Goal: Information Seeking & Learning: Learn about a topic

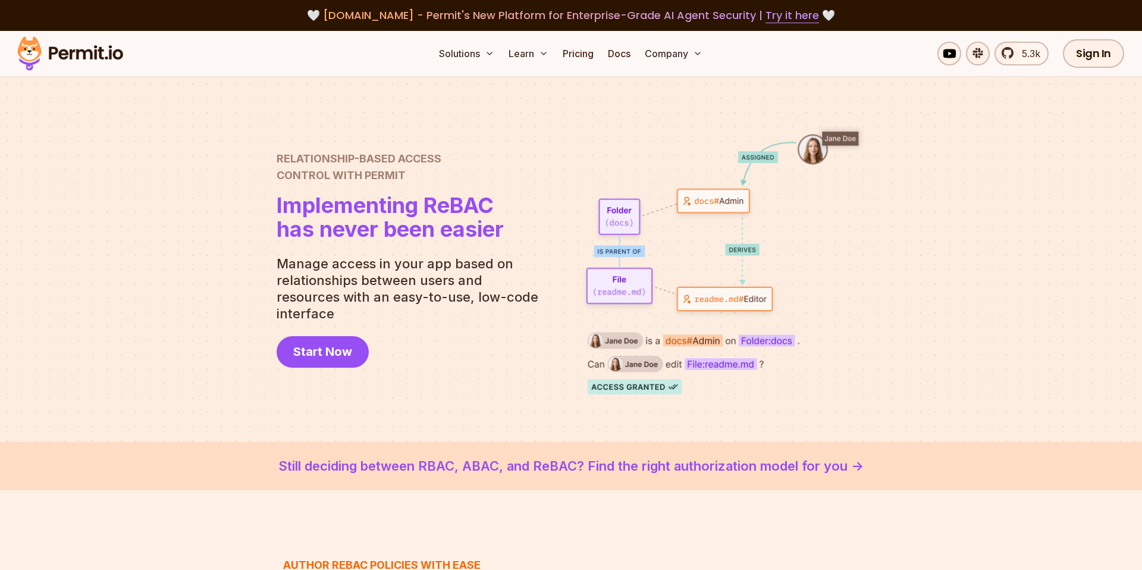
click at [261, 225] on div at bounding box center [571, 259] width 1142 height 365
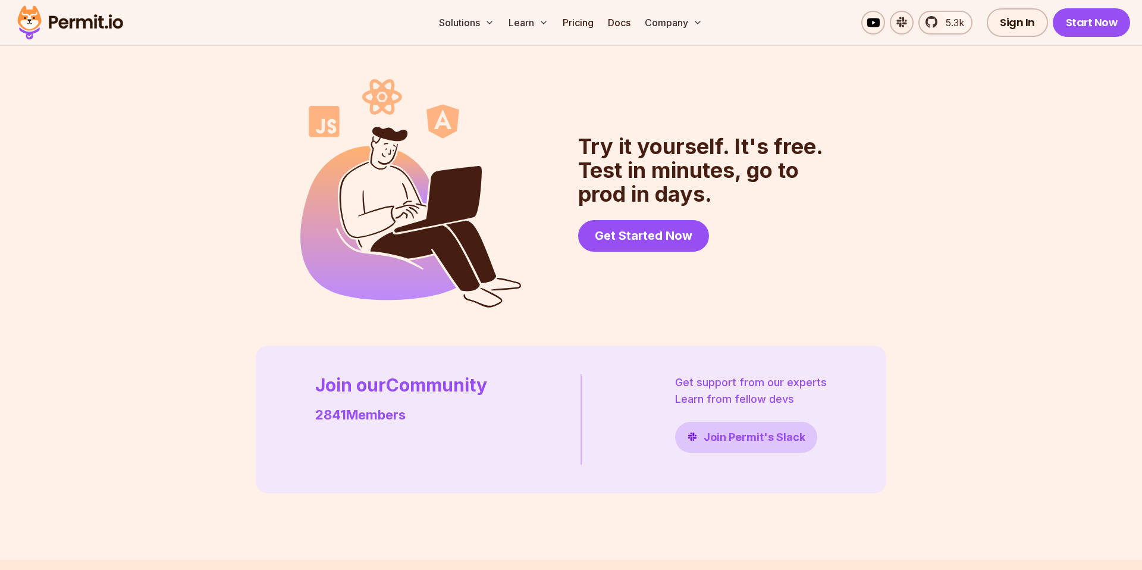
scroll to position [3424, 0]
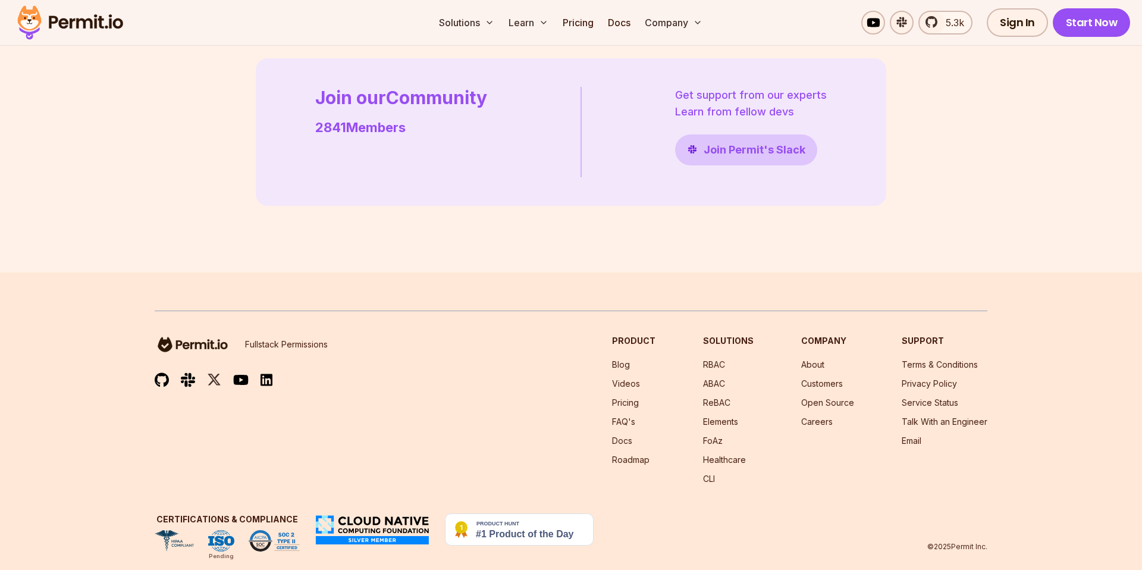
click at [214, 513] on h3 "Certifications & Compliance" at bounding box center [227, 519] width 145 height 12
click at [407, 419] on div "Fullstack Permissions Product Blog Videos Pricing FAQ's Docs Roadmap Solutions …" at bounding box center [571, 410] width 833 height 150
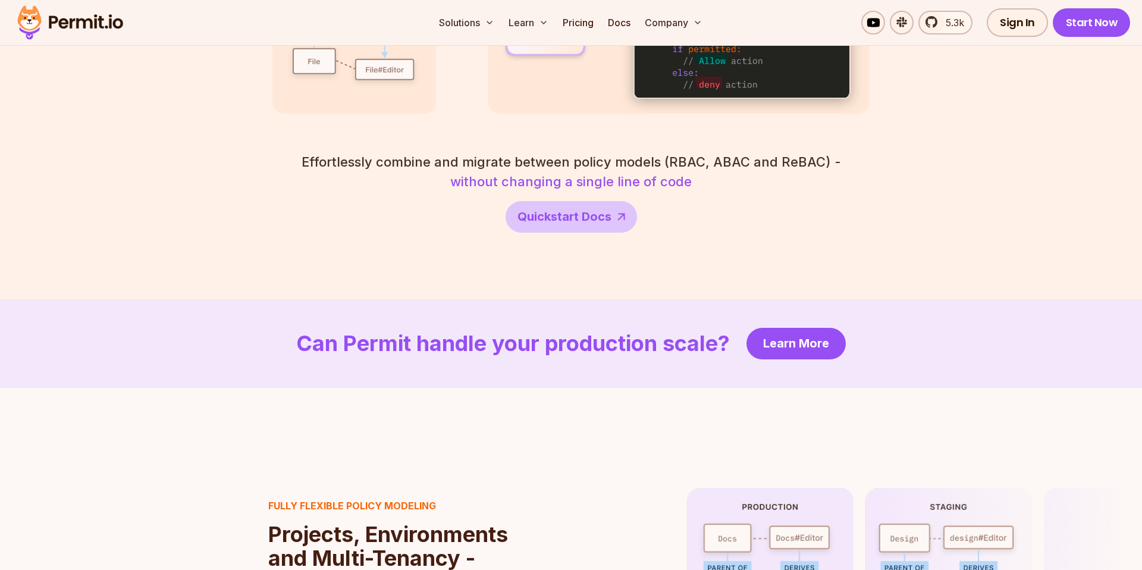
scroll to position [1675, 0]
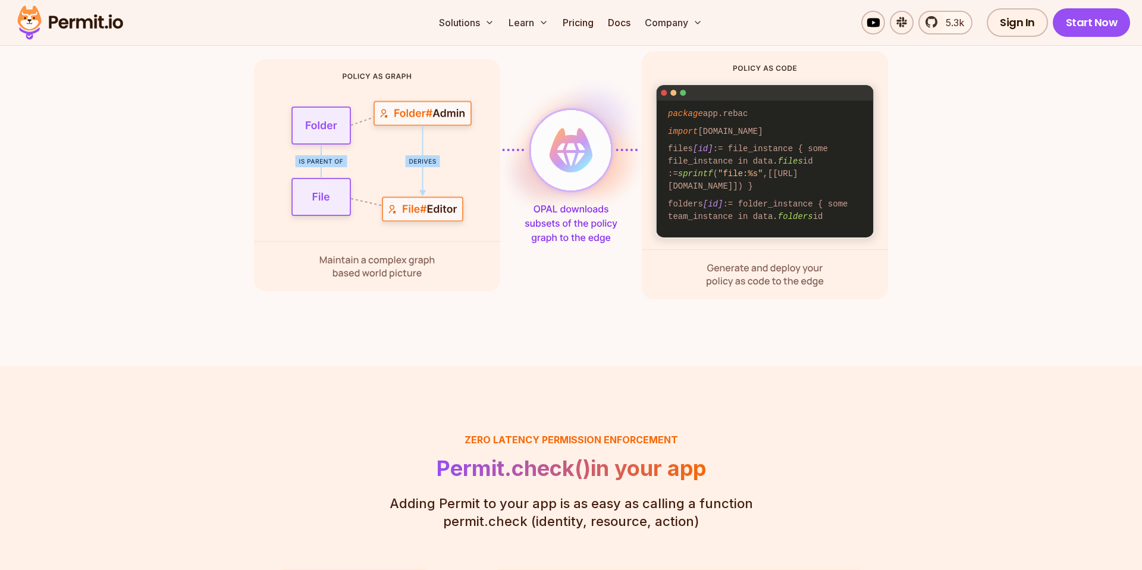
click at [750, 140] on code "files [id] := file_instance { some file_instance in data .files id := sprintf (…" at bounding box center [766, 167] width 212 height 55
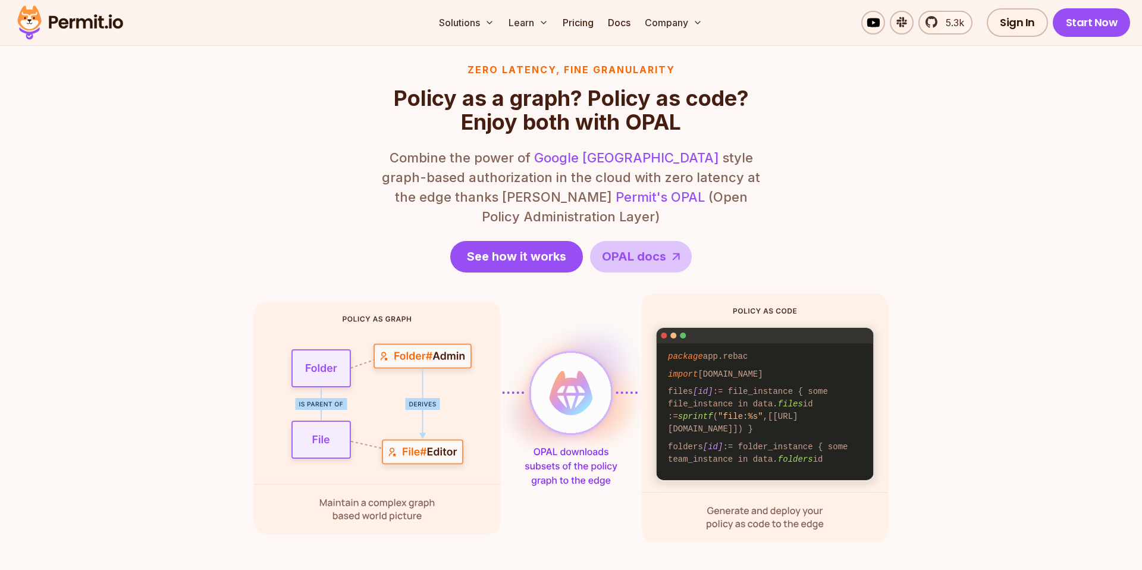
scroll to position [1374, 0]
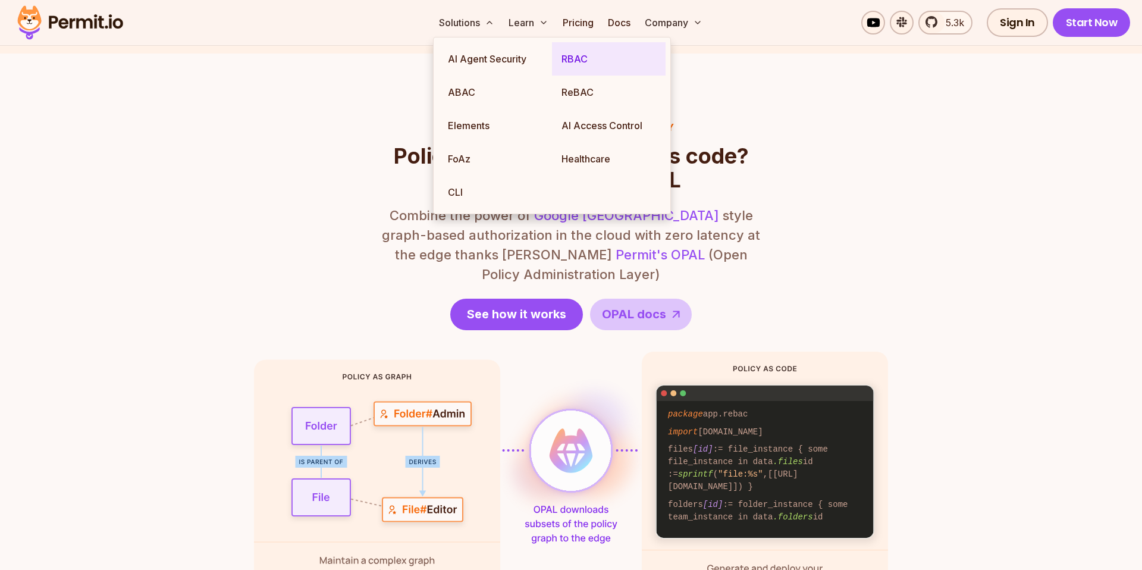
click at [591, 54] on link "RBAC" at bounding box center [609, 58] width 114 height 33
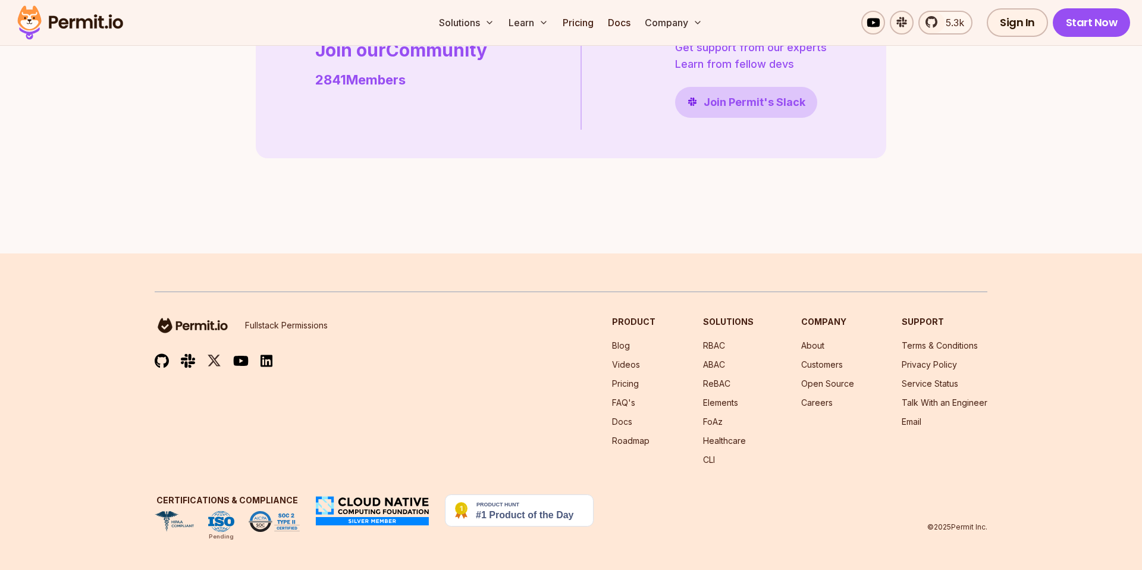
scroll to position [3438, 0]
click at [832, 387] on link "Open Source" at bounding box center [827, 383] width 53 height 10
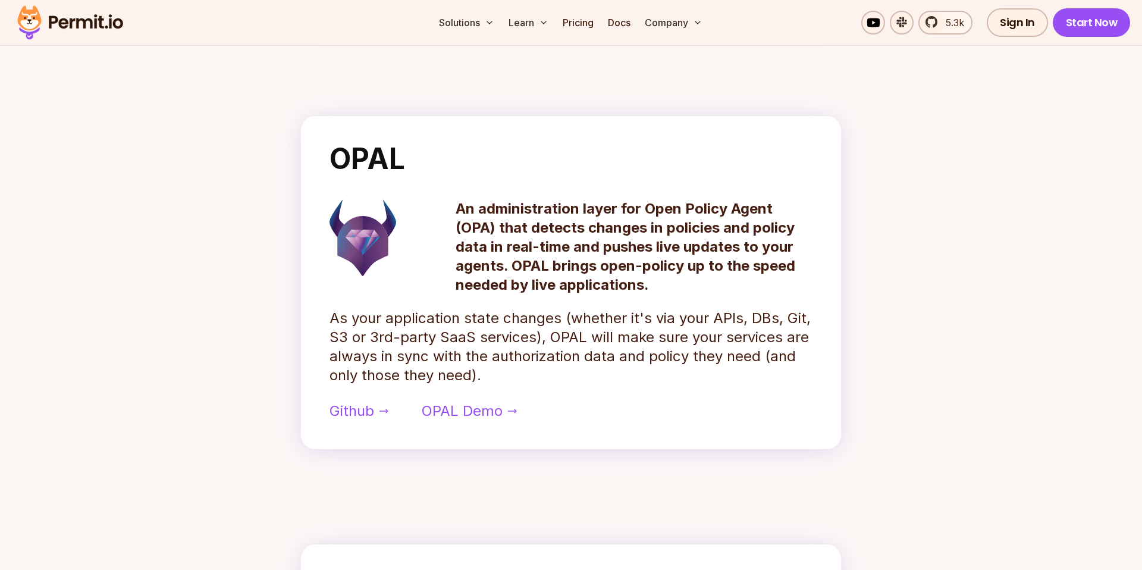
scroll to position [515, 0]
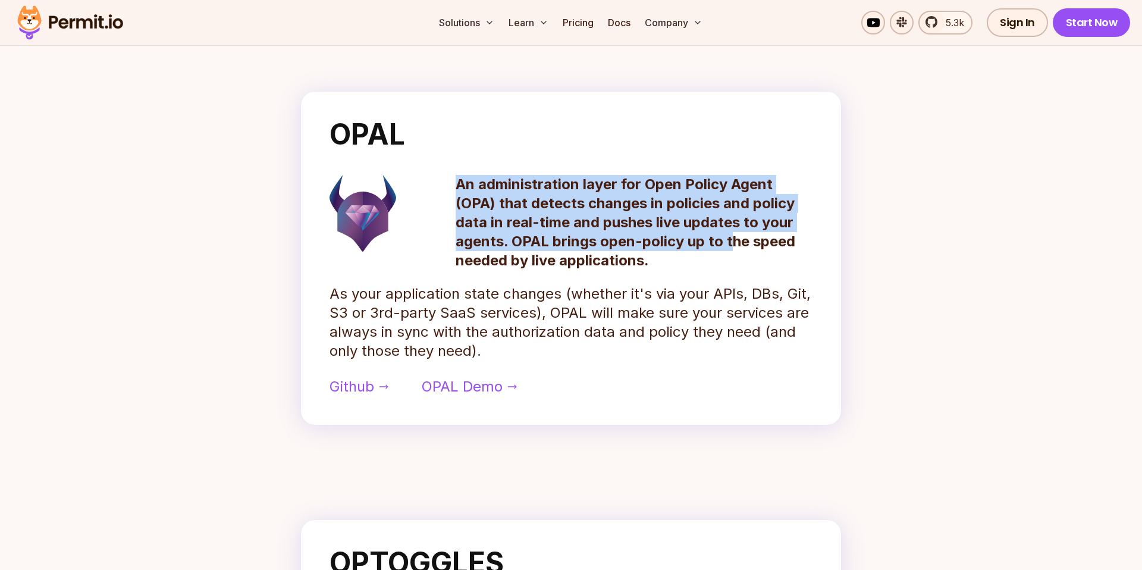
drag, startPoint x: 452, startPoint y: 186, endPoint x: 736, endPoint y: 241, distance: 290.3
click at [736, 241] on div "An administration layer for Open Policy Agent (OPA) that detects changes in pol…" at bounding box center [571, 222] width 483 height 95
click at [559, 225] on p "An administration layer for Open Policy Agent (OPA) that detects changes in pol…" at bounding box center [634, 222] width 357 height 95
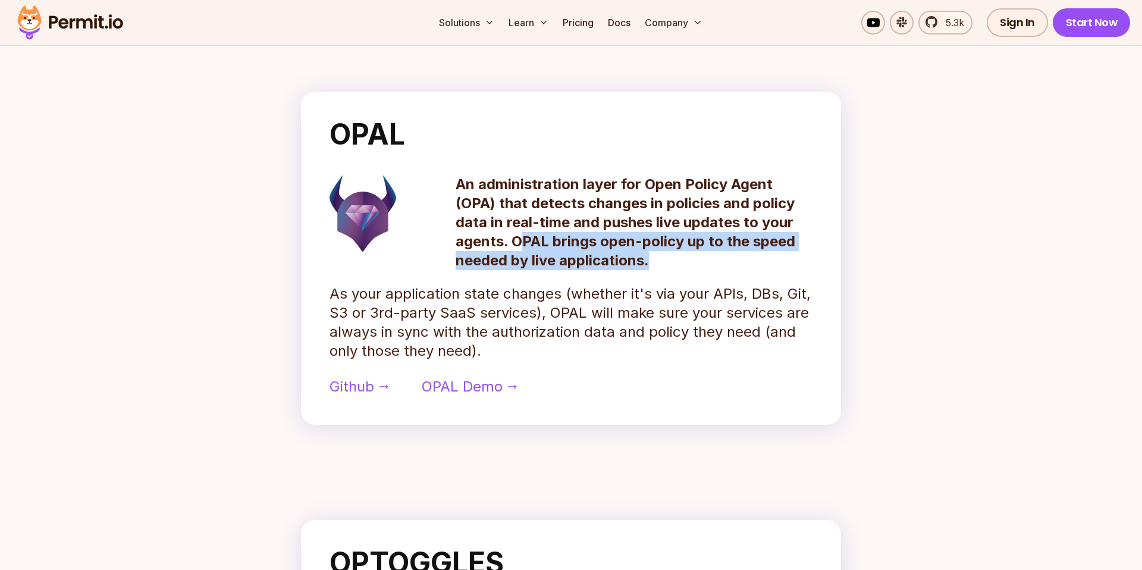
drag, startPoint x: 523, startPoint y: 245, endPoint x: 666, endPoint y: 252, distance: 143.0
click at [669, 254] on p "An administration layer for Open Policy Agent (OPA) that detects changes in pol…" at bounding box center [634, 222] width 357 height 95
click at [666, 252] on p "An administration layer for Open Policy Agent (OPA) that detects changes in pol…" at bounding box center [634, 222] width 357 height 95
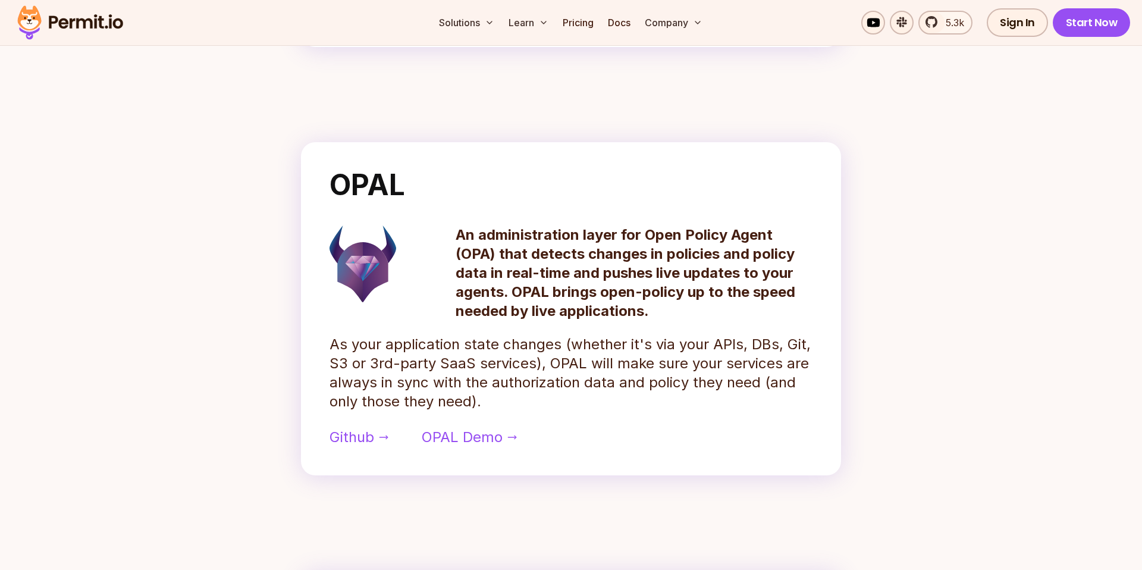
scroll to position [487, 0]
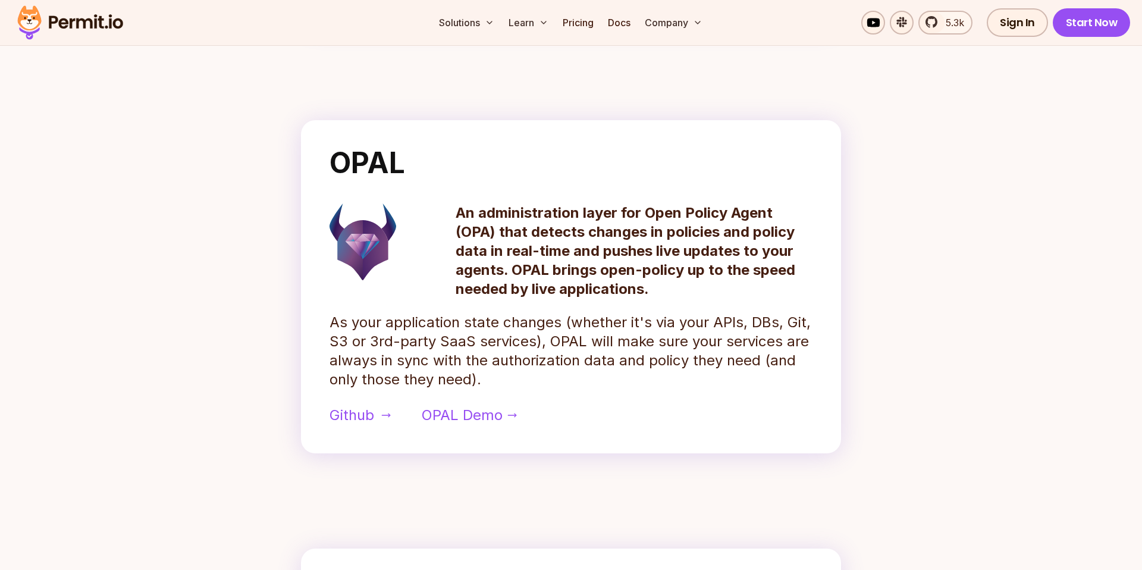
click at [365, 412] on span "Github" at bounding box center [352, 415] width 45 height 19
